Goal: Information Seeking & Learning: Learn about a topic

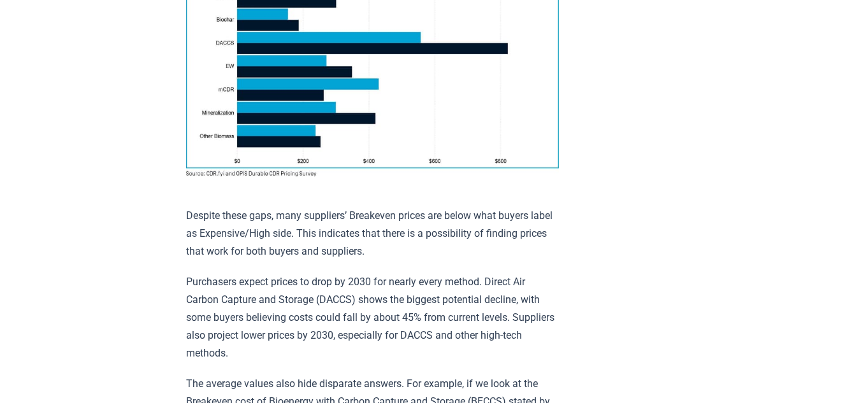
scroll to position [1020, 0]
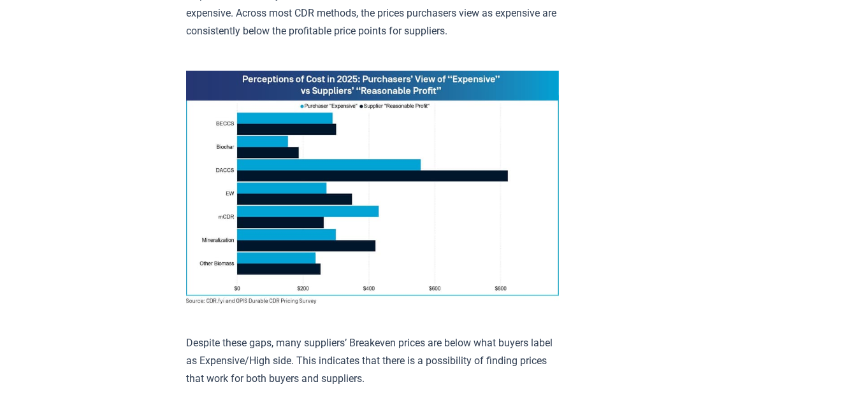
scroll to position [956, 0]
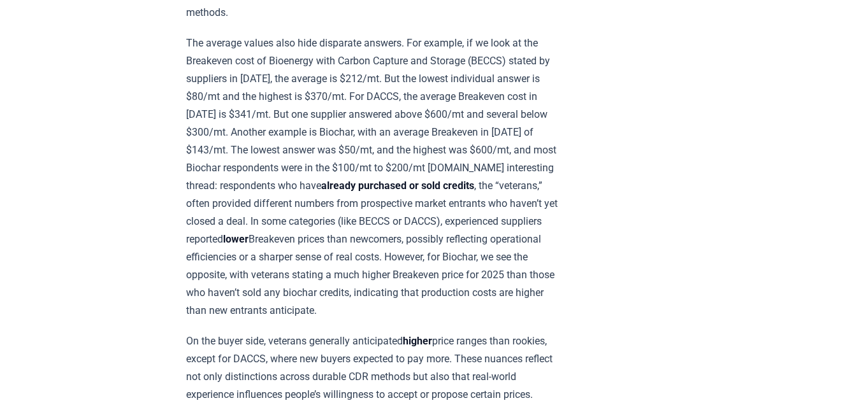
scroll to position [1338, 0]
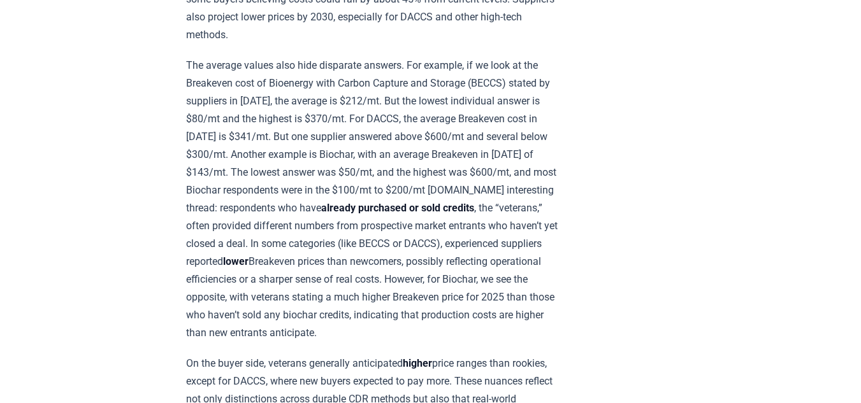
click at [553, 112] on p "The average values also hide disparate answers. For example, if we look at the …" at bounding box center [372, 200] width 373 height 286
click at [382, 127] on p "The average values also hide disparate answers. For example, if we look at the …" at bounding box center [372, 200] width 373 height 286
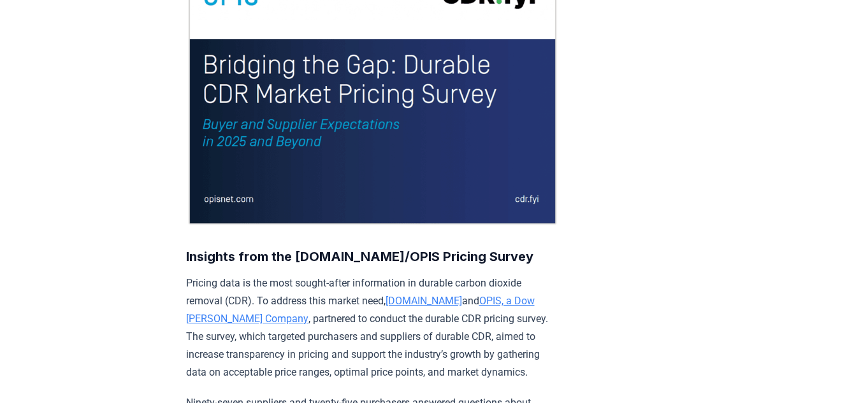
scroll to position [0, 0]
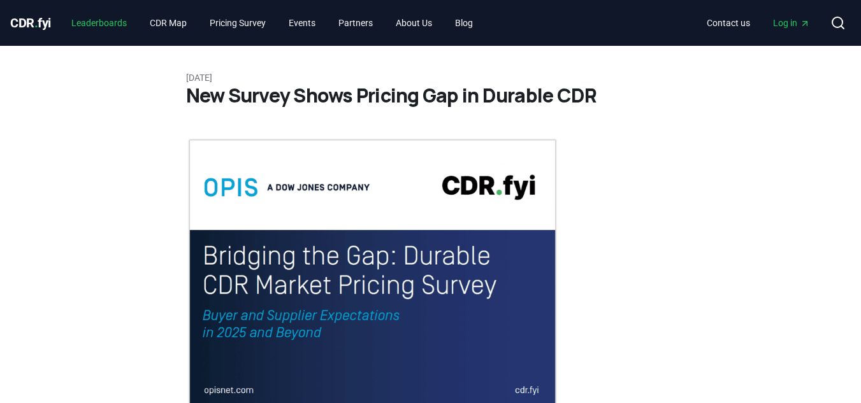
click at [98, 23] on link "Leaderboards" at bounding box center [99, 22] width 76 height 23
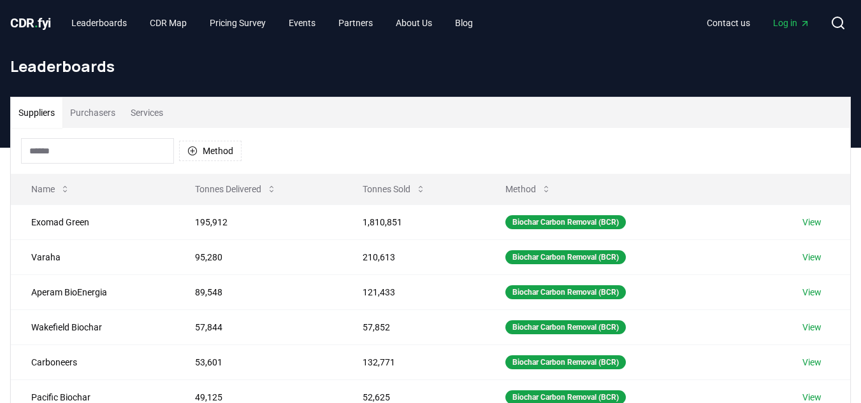
click at [687, 154] on div "Method" at bounding box center [430, 151] width 839 height 46
click at [553, 142] on div "Method" at bounding box center [430, 151] width 839 height 46
click at [526, 185] on button "Method" at bounding box center [528, 189] width 66 height 25
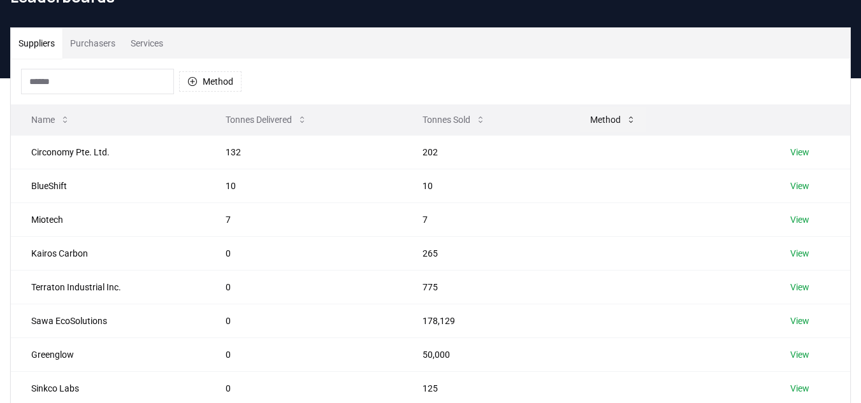
scroll to position [64, 0]
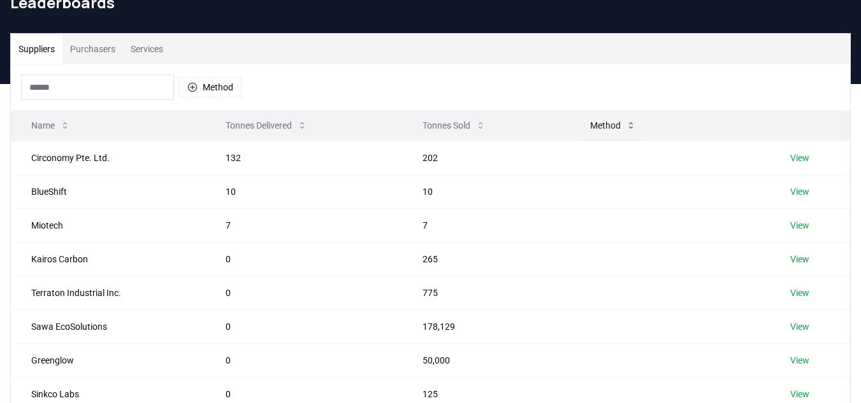
click at [618, 118] on button "Method" at bounding box center [613, 125] width 66 height 25
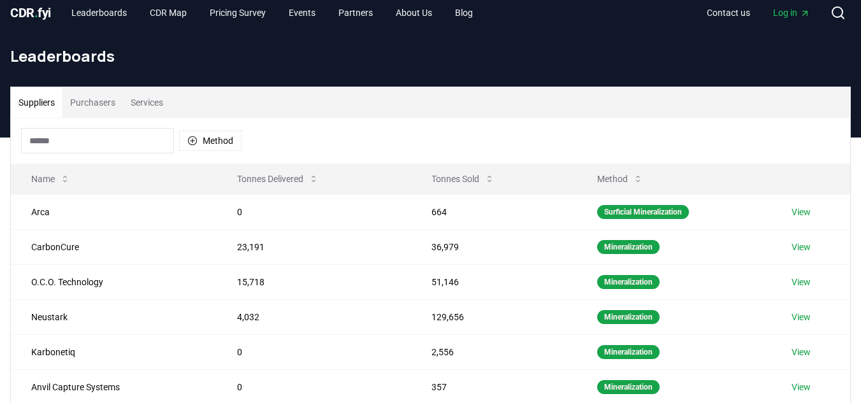
scroll to position [0, 0]
